Goal: Task Accomplishment & Management: Complete application form

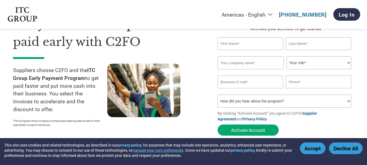
scroll to position [27, 0]
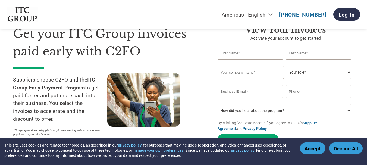
click at [233, 56] on input "text" at bounding box center [250, 53] width 65 height 13
type input "[PERSON_NAME]"
click at [293, 53] on input "text" at bounding box center [318, 53] width 65 height 13
type input "[PERSON_NAME]"
click at [236, 75] on input "text" at bounding box center [251, 72] width 66 height 13
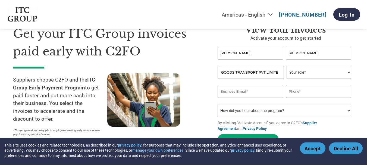
scroll to position [0, 15]
type input "SURAT GOODS TRANSPORT PVT LIMITED"
click at [348, 71] on select "Your role* CFO Controller Credit Manager Finance Director Treasurer CEO Preside…" at bounding box center [318, 72] width 65 height 13
select select "OTHER"
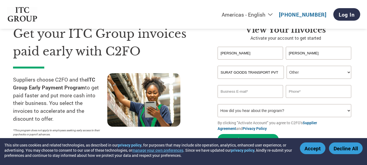
click at [286, 66] on select "Your role* CFO Controller Credit Manager Finance Director Treasurer CEO Preside…" at bounding box center [318, 72] width 65 height 13
click at [226, 91] on input "email" at bounding box center [250, 91] width 65 height 13
type input "[PERSON_NAME][EMAIL_ADDRESS][DOMAIN_NAME]"
click at [304, 93] on input "text" at bounding box center [318, 91] width 65 height 13
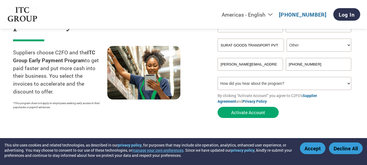
type input "[PHONE_NUMBER]"
click at [349, 84] on select "How did you hear about the program? Received a letter Email Social Media Online…" at bounding box center [285, 83] width 134 height 13
select select "Email"
click at [218, 77] on select "How did you hear about the program? Received a letter Email Social Media Online…" at bounding box center [285, 83] width 134 height 13
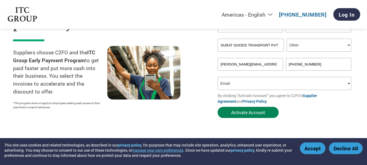
click at [269, 111] on button "Activate Account" at bounding box center [248, 112] width 61 height 11
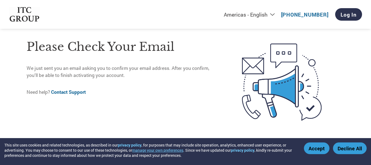
click at [316, 149] on button "Accept" at bounding box center [317, 148] width 26 height 12
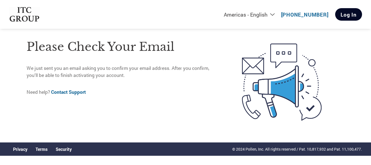
click at [354, 14] on link "Log In" at bounding box center [348, 14] width 27 height 12
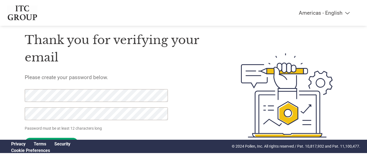
scroll to position [28, 0]
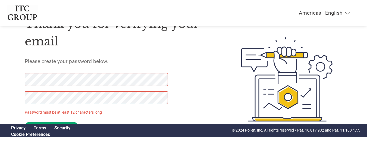
drag, startPoint x: 62, startPoint y: 122, endPoint x: 0, endPoint y: 73, distance: 79.4
click at [0, 73] on div "Americas - English Américas - Español [GEOGRAPHIC_DATA] - Português Amériques -…" at bounding box center [183, 57] width 367 height 171
click at [10, 98] on div "Thank you for verifying your email Please create your password below. Password …" at bounding box center [183, 79] width 353 height 144
click at [71, 123] on input "Set Password" at bounding box center [51, 127] width 53 height 11
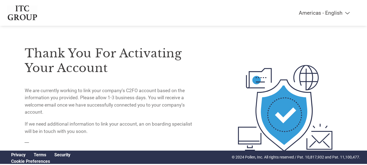
scroll to position [0, 0]
